Goal: Task Accomplishment & Management: Manage account settings

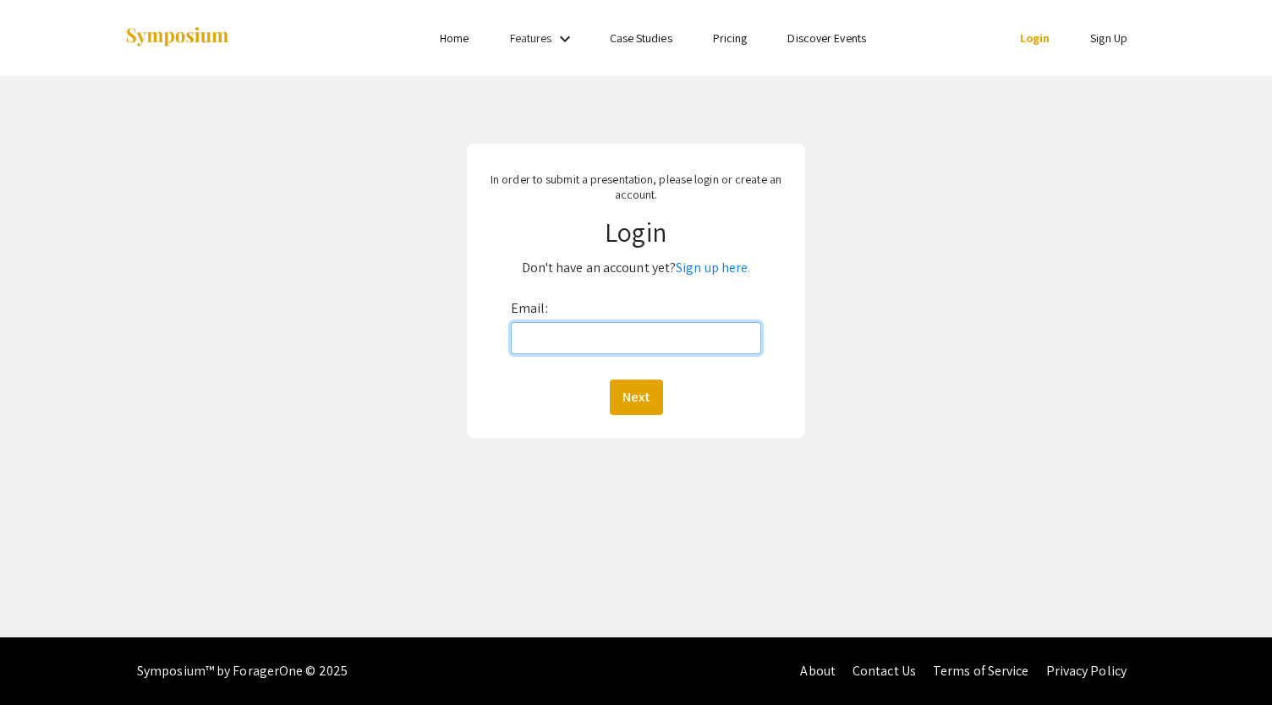
click at [584, 336] on input "Email:" at bounding box center [636, 338] width 250 height 32
type input "[EMAIL_ADDRESS][PERSON_NAME][DOMAIN_NAME]"
click at [635, 390] on button "Next" at bounding box center [636, 398] width 53 height 36
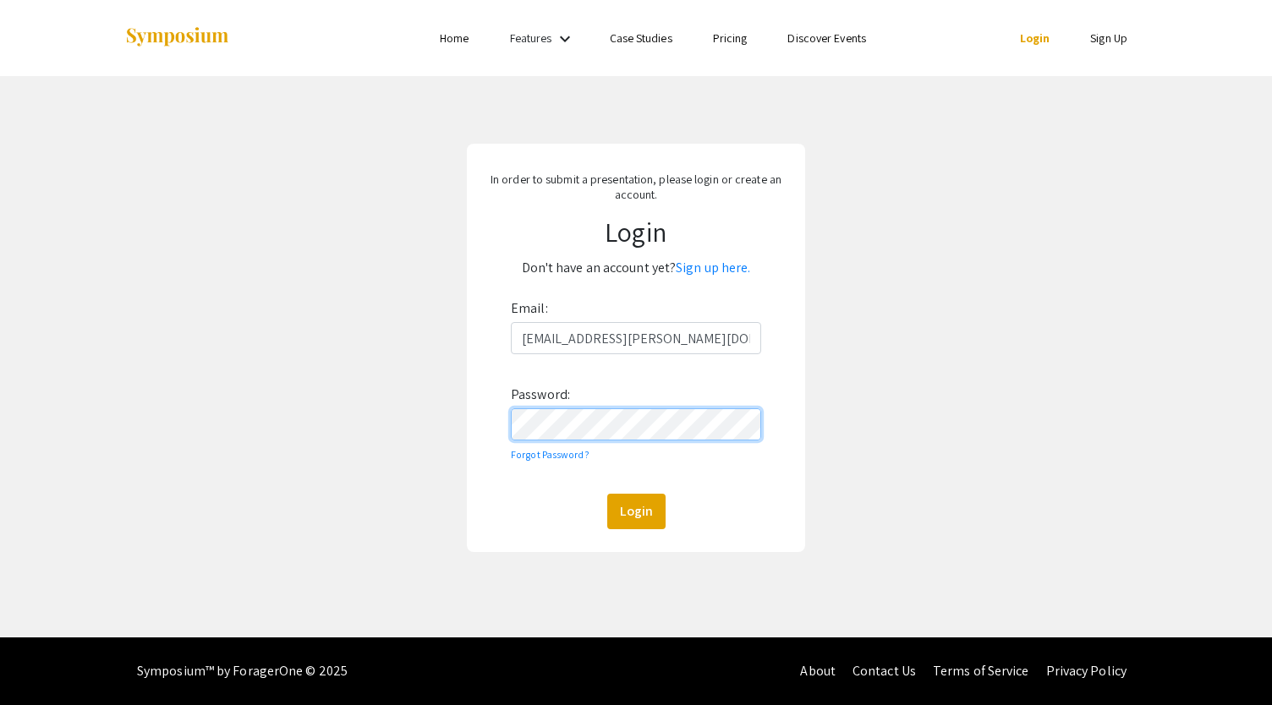
click at [607, 494] on button "Login" at bounding box center [636, 512] width 58 height 36
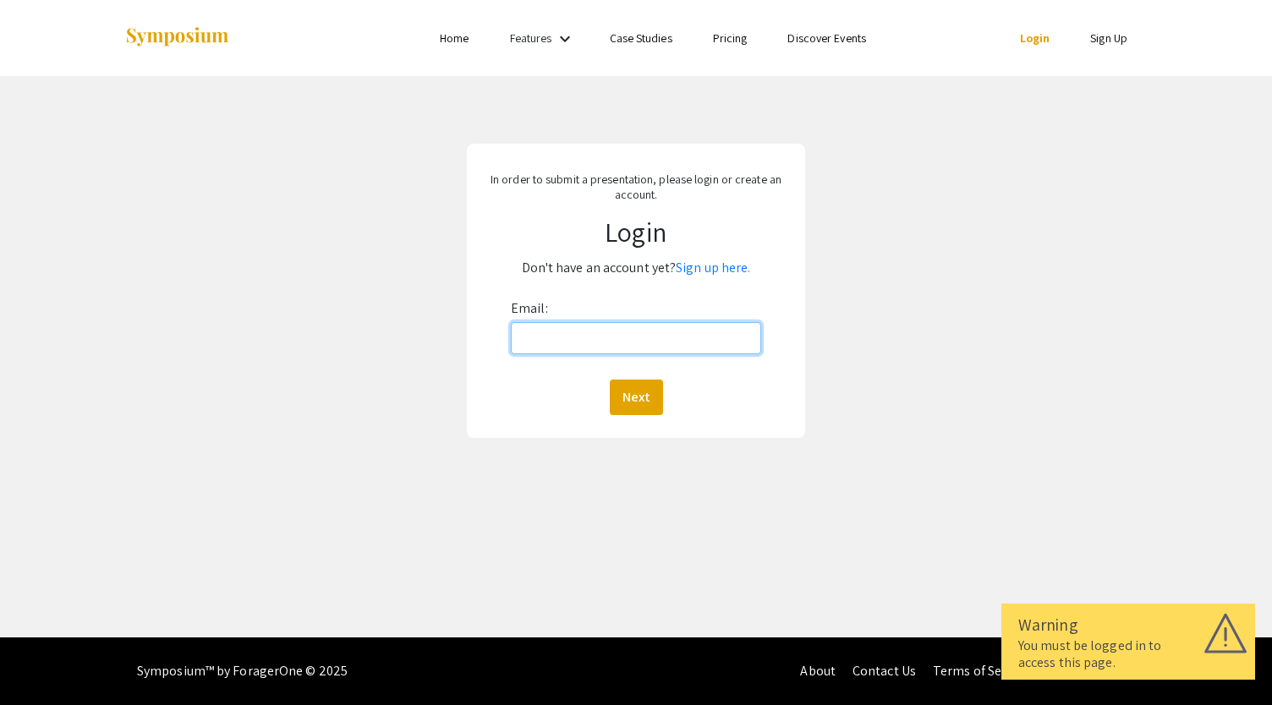
click at [635, 339] on input "Email:" at bounding box center [636, 338] width 250 height 32
type input "[EMAIL_ADDRESS][PERSON_NAME][DOMAIN_NAME]"
click at [643, 388] on button "Next" at bounding box center [636, 398] width 53 height 36
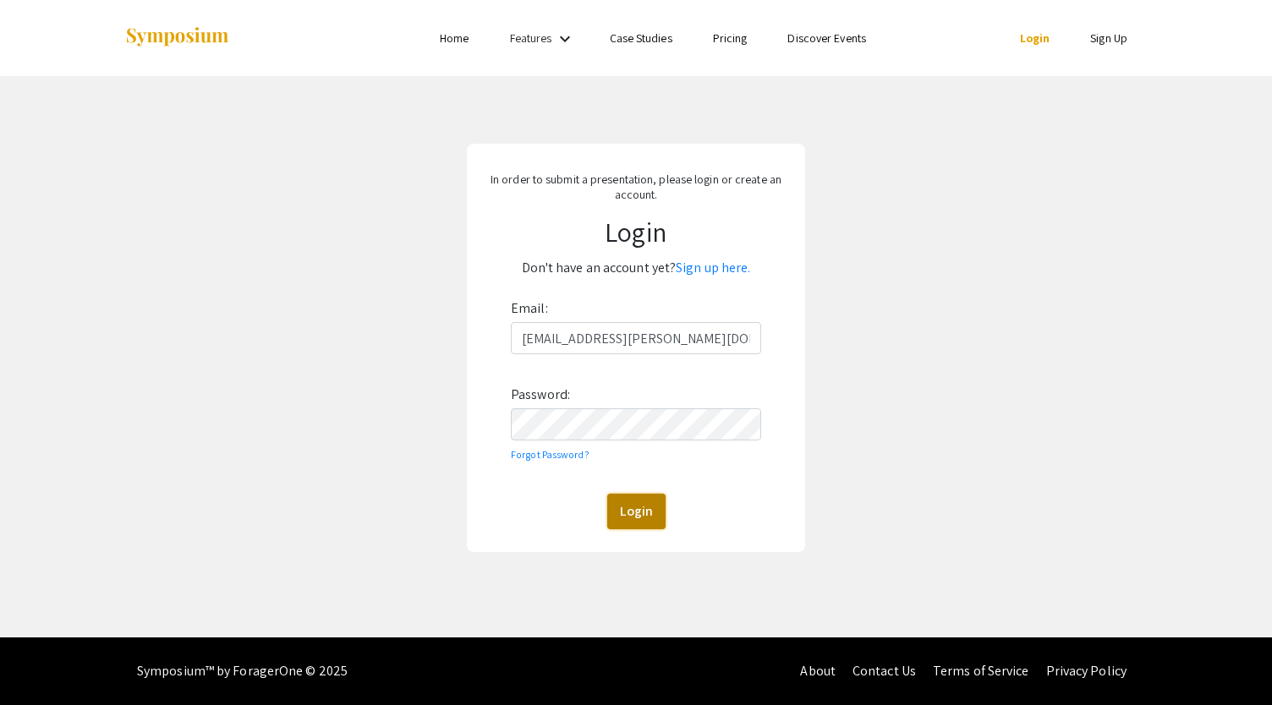
click at [648, 507] on button "Login" at bounding box center [636, 512] width 58 height 36
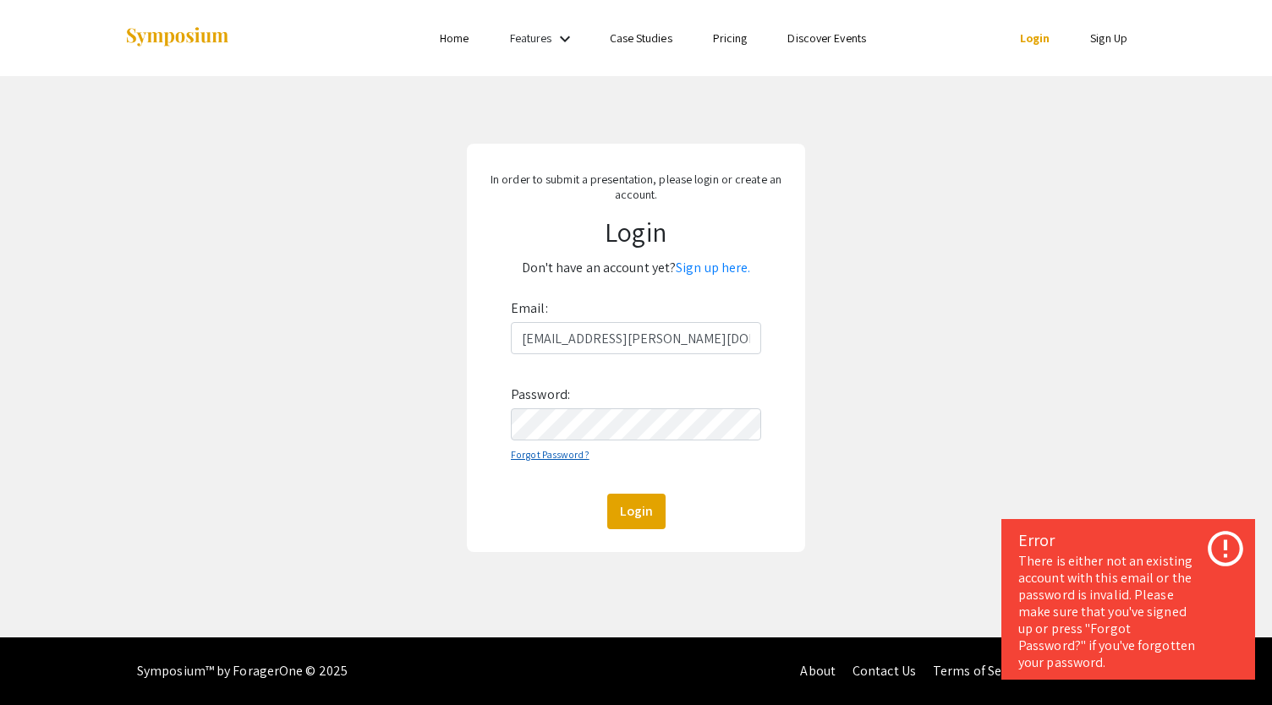
click at [540, 452] on link "Forgot Password?" at bounding box center [550, 454] width 79 height 13
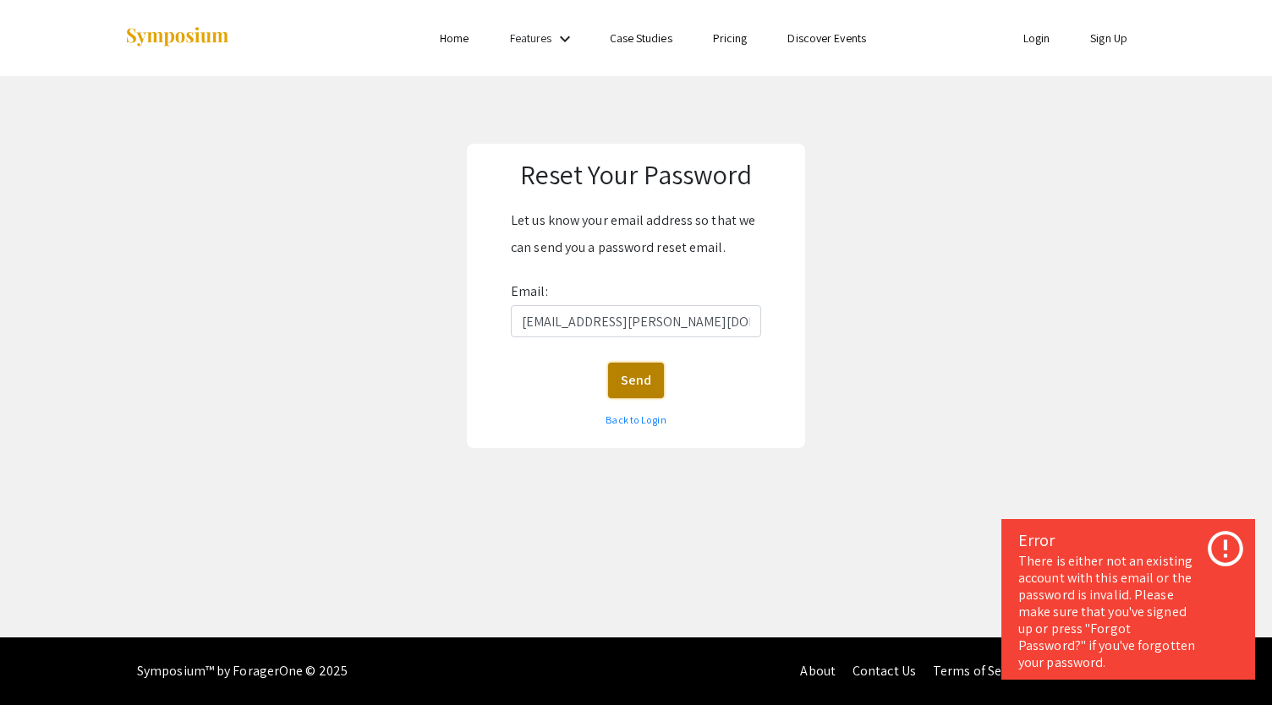
click at [628, 386] on button "Send" at bounding box center [636, 381] width 56 height 36
